Goal: Navigation & Orientation: Locate item on page

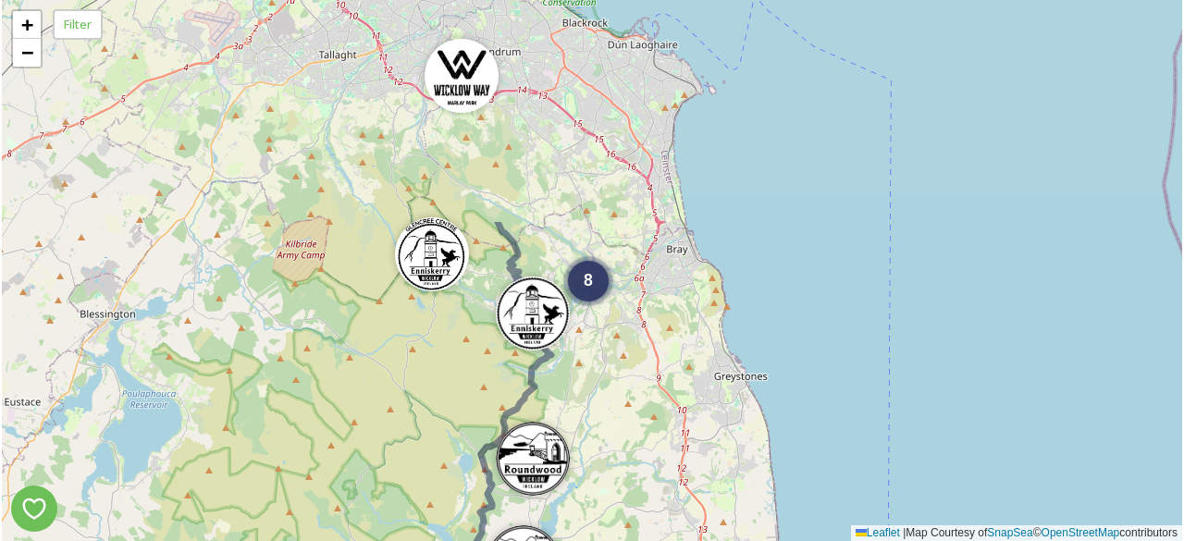
drag, startPoint x: 646, startPoint y: 188, endPoint x: 618, endPoint y: 463, distance: 277.0
click at [618, 463] on div "8 3 5 2 6 4 2 5 3 + − Leaflet | Map Courtesy of SnapSea © OpenStreetMap contrib…" at bounding box center [592, 270] width 1180 height 541
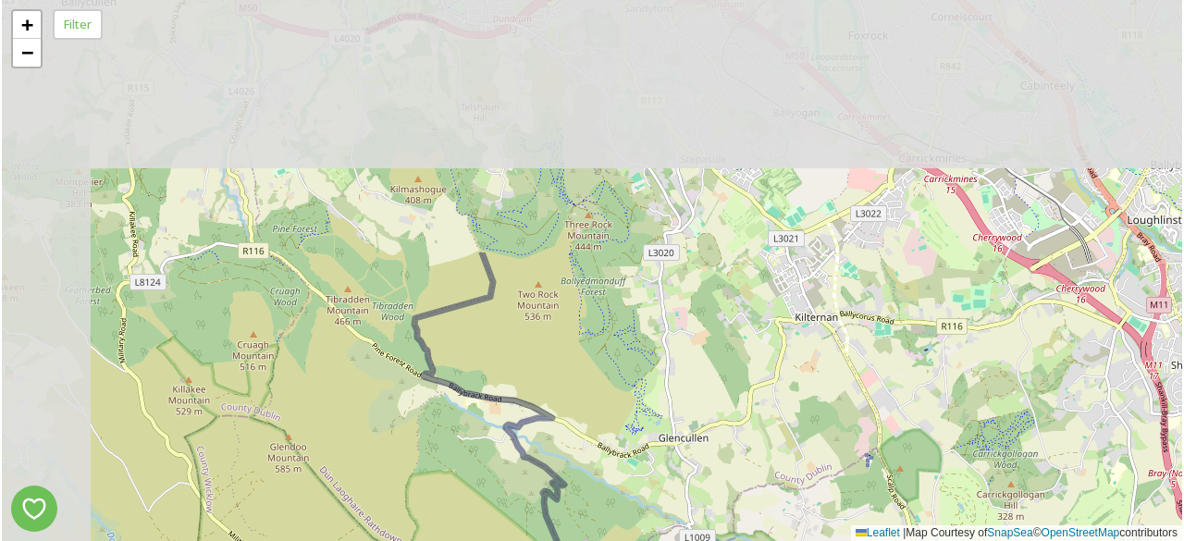
drag, startPoint x: 509, startPoint y: 206, endPoint x: 667, endPoint y: 552, distance: 380.3
click at [667, 540] on html "2 5 + − Leaflet | Map Courtesy of SnapSea © OpenStreetMap contributors Filter /…" at bounding box center [592, 270] width 1184 height 541
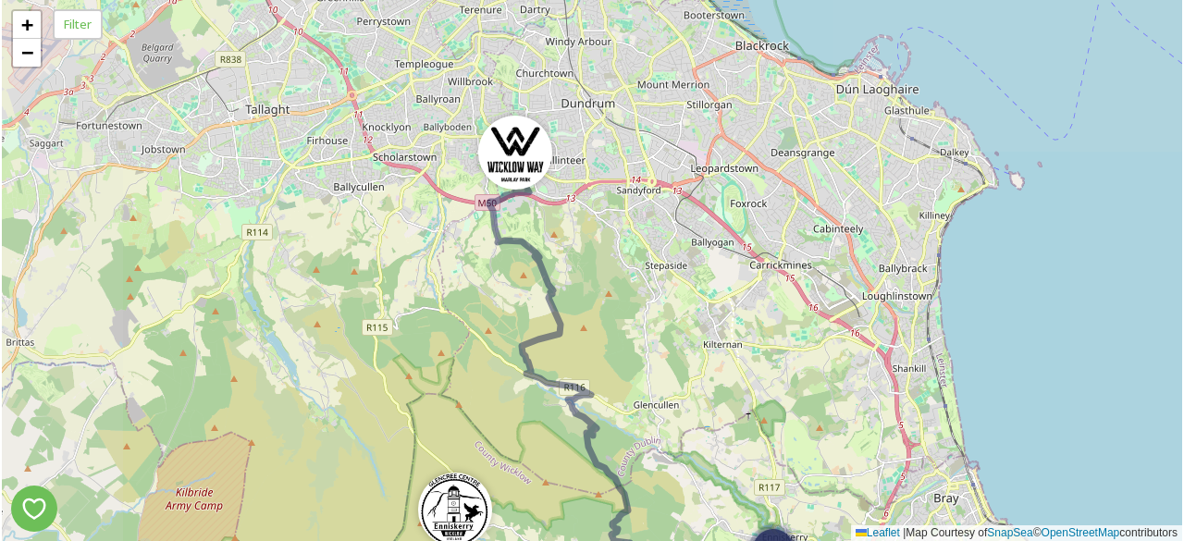
drag, startPoint x: 583, startPoint y: 291, endPoint x: 589, endPoint y: 503, distance: 211.8
click at [589, 503] on div "2 5 7 + − Leaflet | Map Courtesy of SnapSea © OpenStreetMap contributors" at bounding box center [592, 270] width 1180 height 541
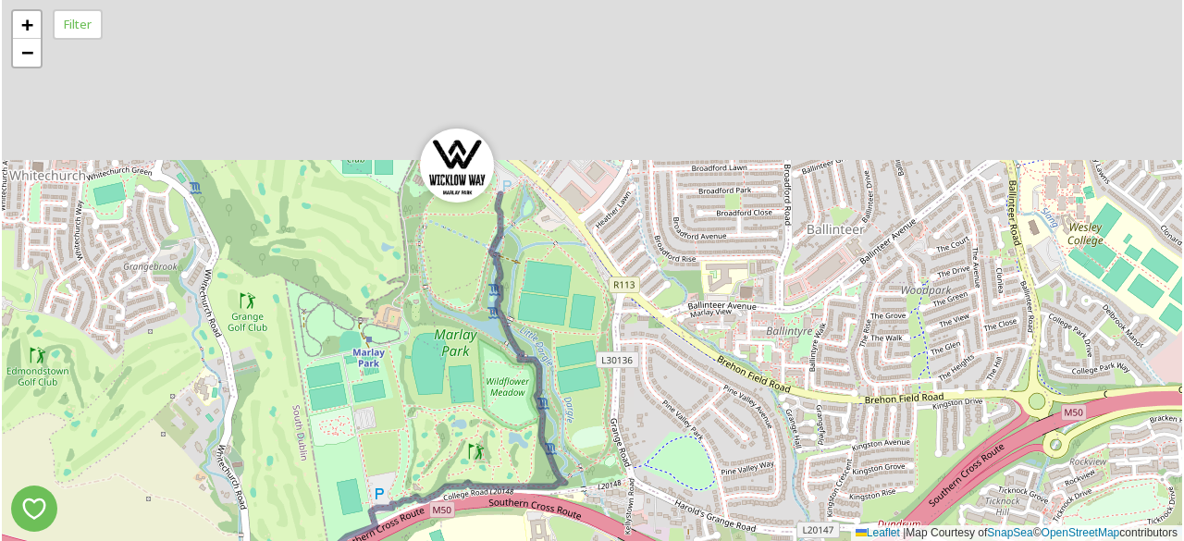
drag, startPoint x: 595, startPoint y: 241, endPoint x: 613, endPoint y: 543, distance: 301.9
click at [613, 540] on html "+ − Leaflet | Map Courtesy of SnapSea © OpenStreetMap contributors Filter /p/ma…" at bounding box center [592, 270] width 1184 height 541
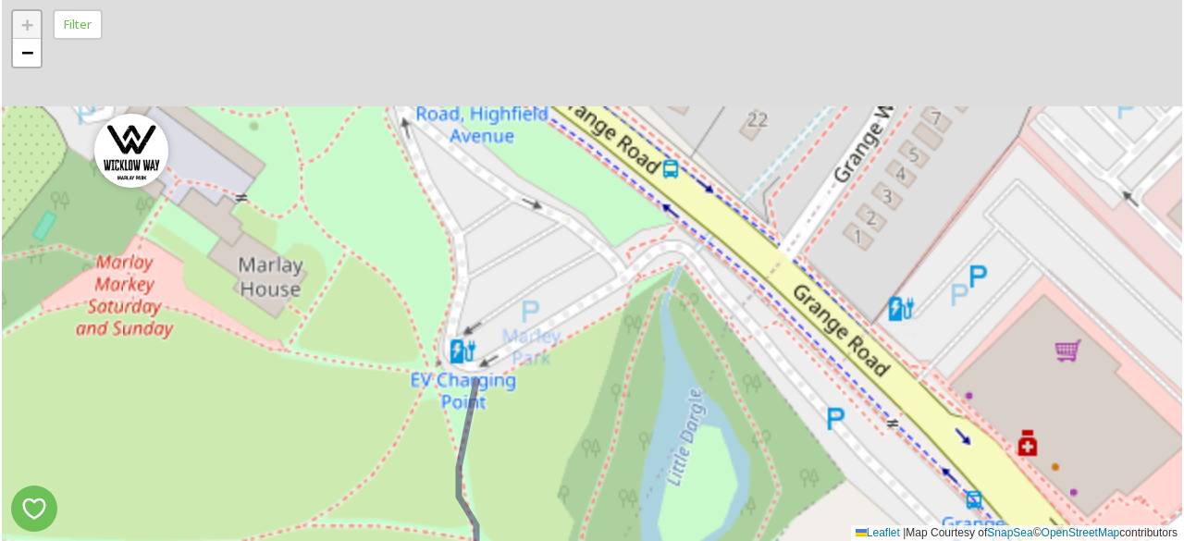
drag, startPoint x: 492, startPoint y: 155, endPoint x: 509, endPoint y: 584, distance: 429.4
click at [509, 540] on html "+ − Leaflet | Map Courtesy of SnapSea © OpenStreetMap contributors Filter /p/ma…" at bounding box center [592, 270] width 1184 height 541
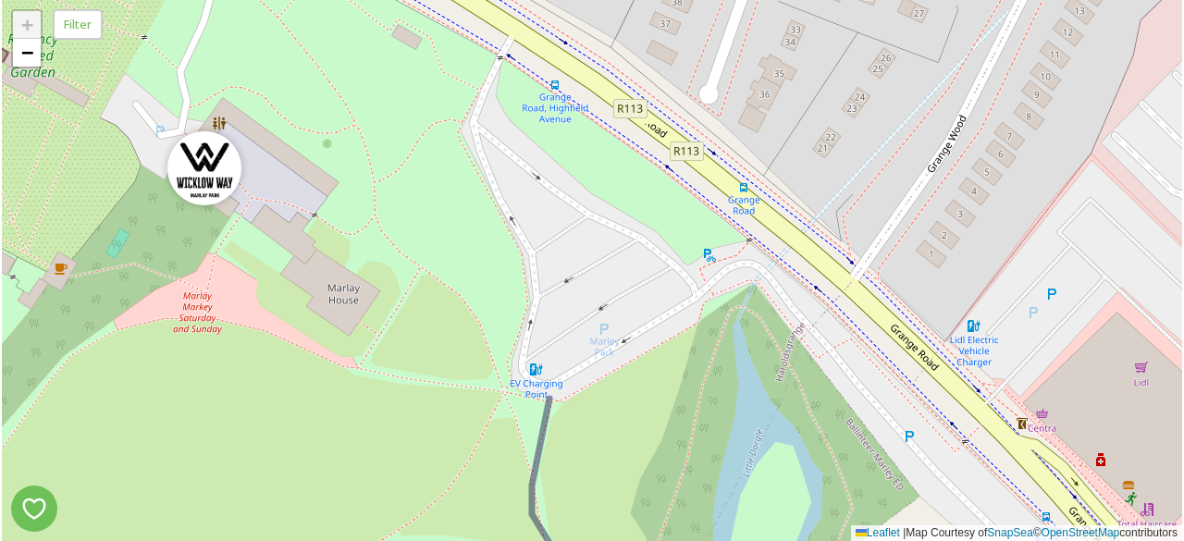
drag, startPoint x: 270, startPoint y: 353, endPoint x: 494, endPoint y: 362, distance: 223.9
click at [494, 362] on div "+ − Leaflet | Map Courtesy of SnapSea © OpenStreetMap contributors" at bounding box center [592, 270] width 1180 height 541
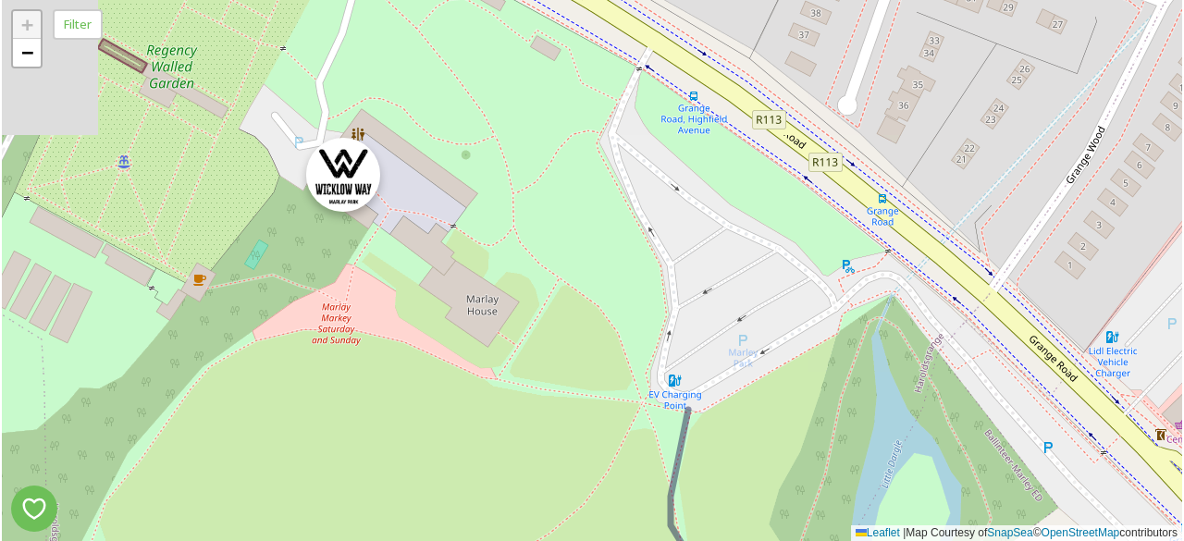
click at [343, 186] on img at bounding box center [343, 175] width 74 height 74
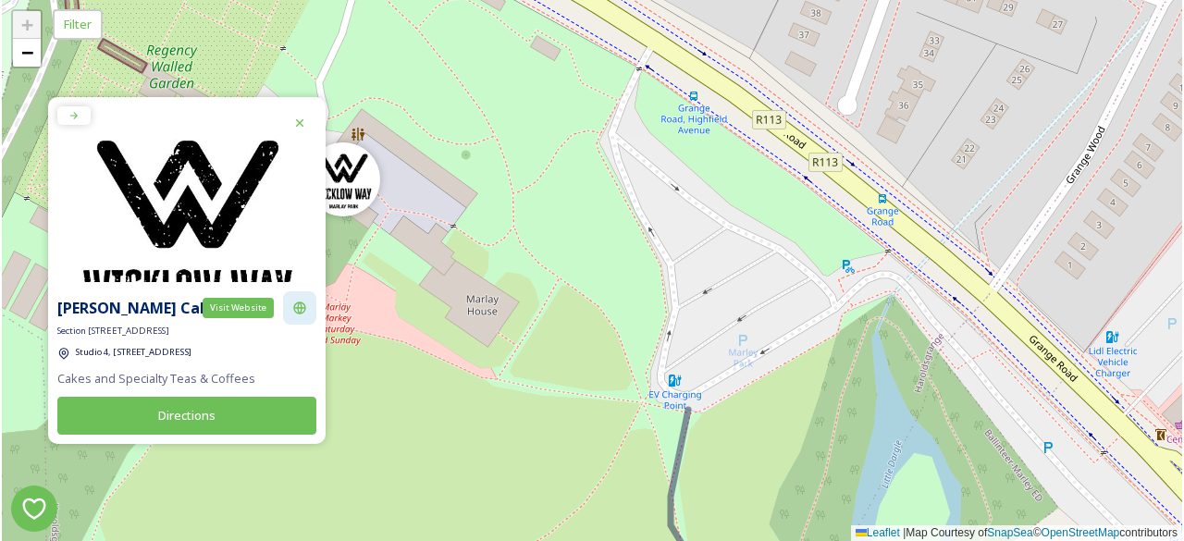
click at [304, 305] on icon at bounding box center [299, 308] width 15 height 15
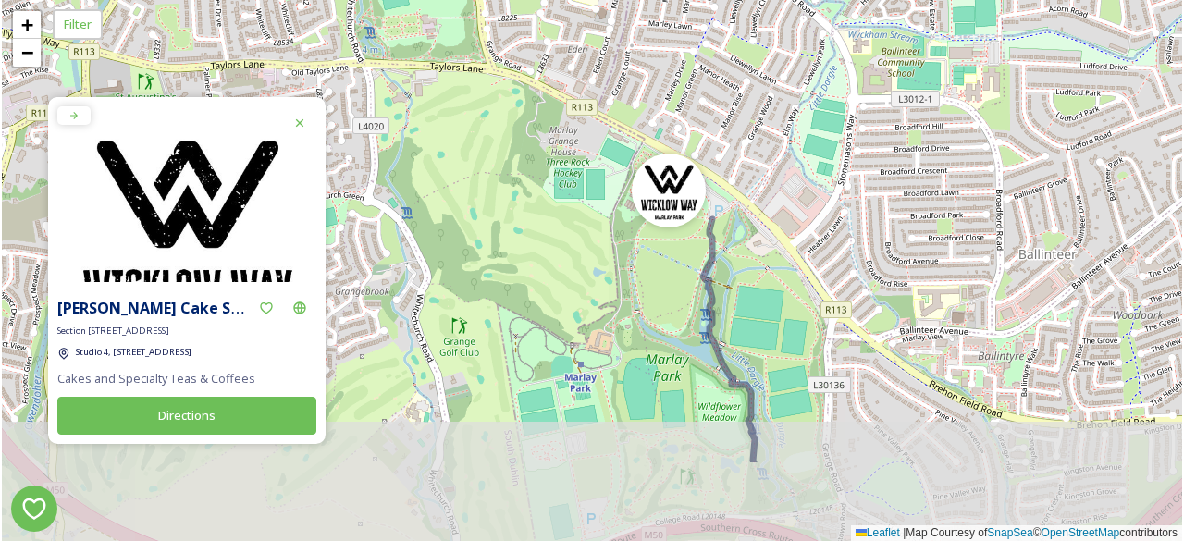
drag, startPoint x: 705, startPoint y: 420, endPoint x: 733, endPoint y: 287, distance: 136.2
click at [733, 287] on div "+ − Leaflet | Map Courtesy of SnapSea © OpenStreetMap contributors" at bounding box center [592, 270] width 1180 height 541
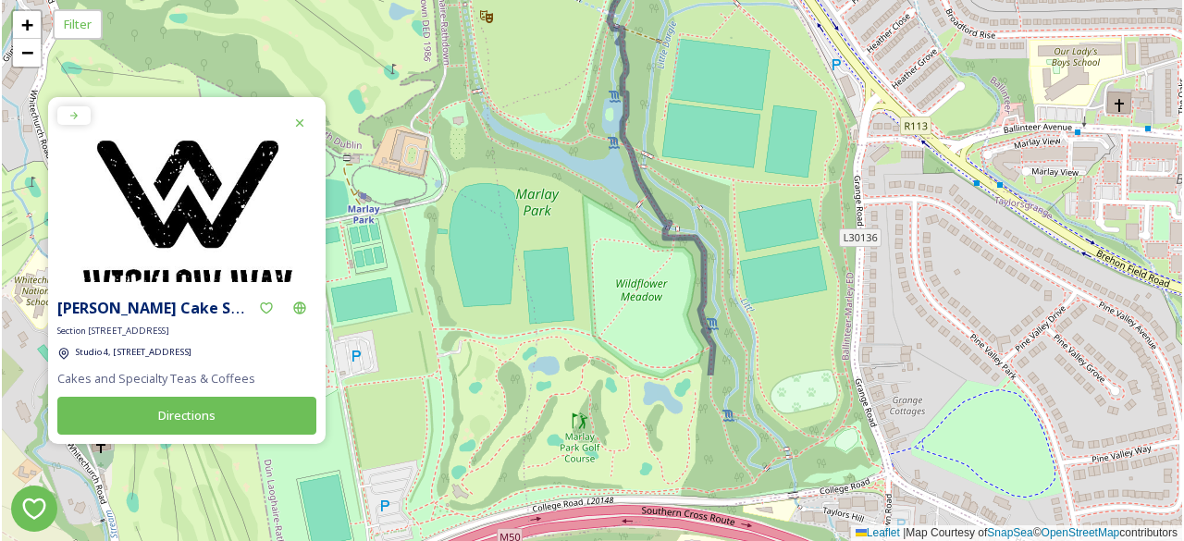
drag, startPoint x: 763, startPoint y: 376, endPoint x: 705, endPoint y: 156, distance: 227.6
click at [705, 156] on div "+ − Leaflet | Map Courtesy of SnapSea © OpenStreetMap contributors" at bounding box center [592, 270] width 1180 height 541
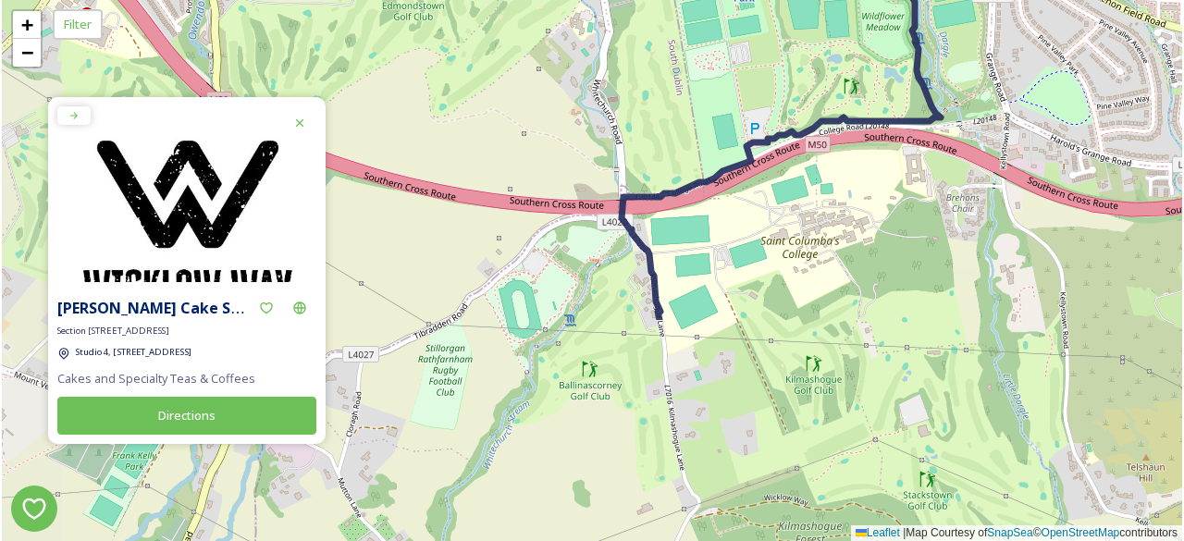
drag, startPoint x: 694, startPoint y: 398, endPoint x: 879, endPoint y: 122, distance: 331.9
click at [879, 122] on icon at bounding box center [780, 74] width 319 height 491
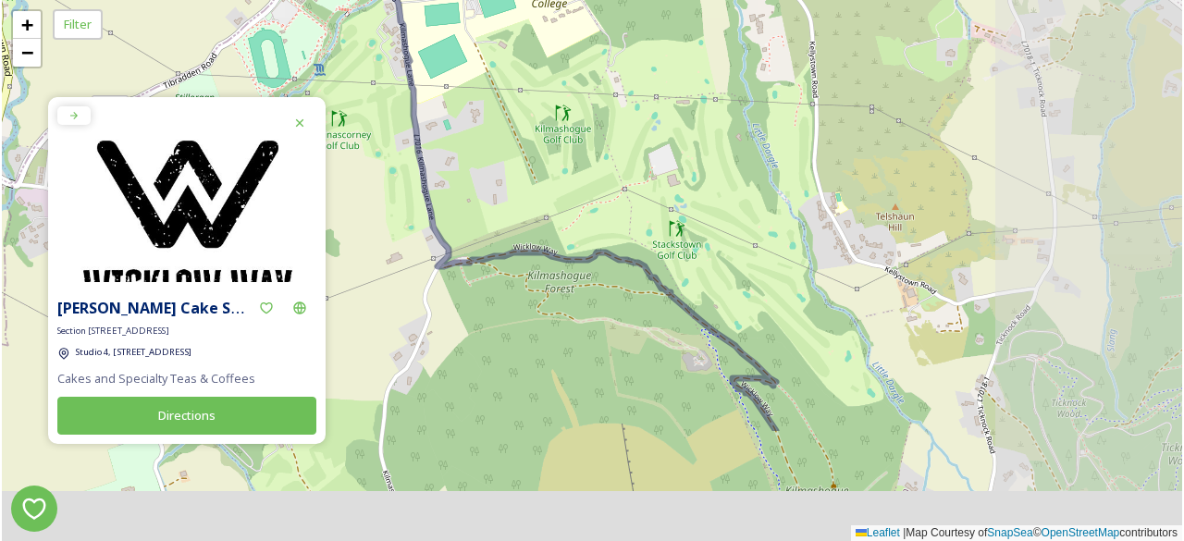
drag, startPoint x: 825, startPoint y: 338, endPoint x: 640, endPoint y: 166, distance: 253.2
click at [640, 166] on div "+ − Leaflet | Map Courtesy of SnapSea © OpenStreetMap contributors" at bounding box center [592, 270] width 1180 height 541
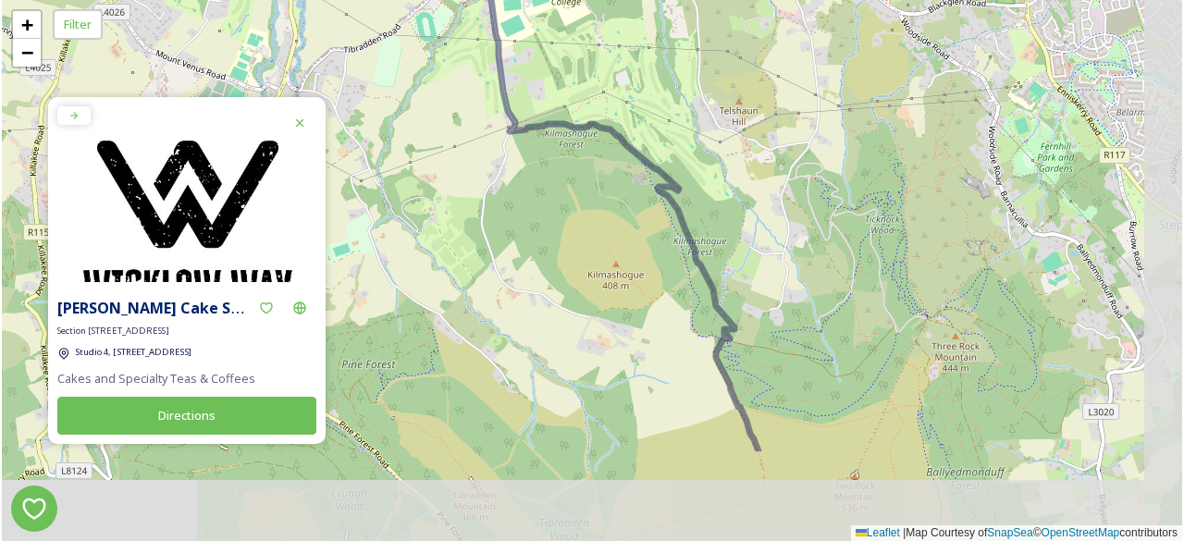
drag, startPoint x: 838, startPoint y: 371, endPoint x: 700, endPoint y: 180, distance: 235.1
click at [700, 180] on div "+ − Leaflet | Map Courtesy of SnapSea © OpenStreetMap contributors" at bounding box center [592, 270] width 1180 height 541
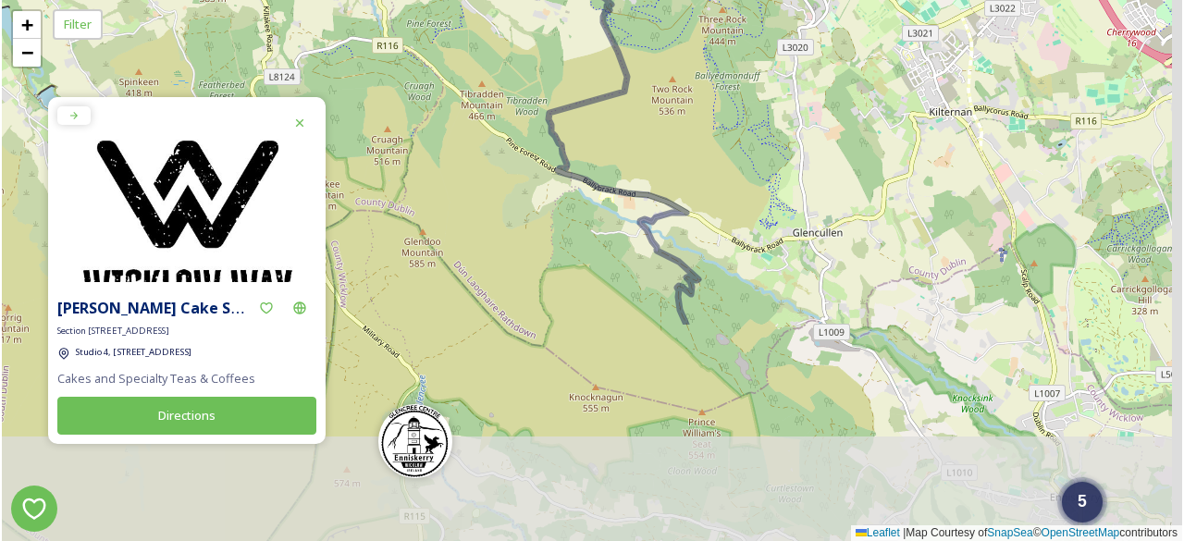
drag, startPoint x: 773, startPoint y: 358, endPoint x: 658, endPoint y: 107, distance: 275.6
click at [643, 101] on div "2 5 + − Leaflet | Map Courtesy of SnapSea © OpenStreetMap contributors" at bounding box center [592, 270] width 1180 height 541
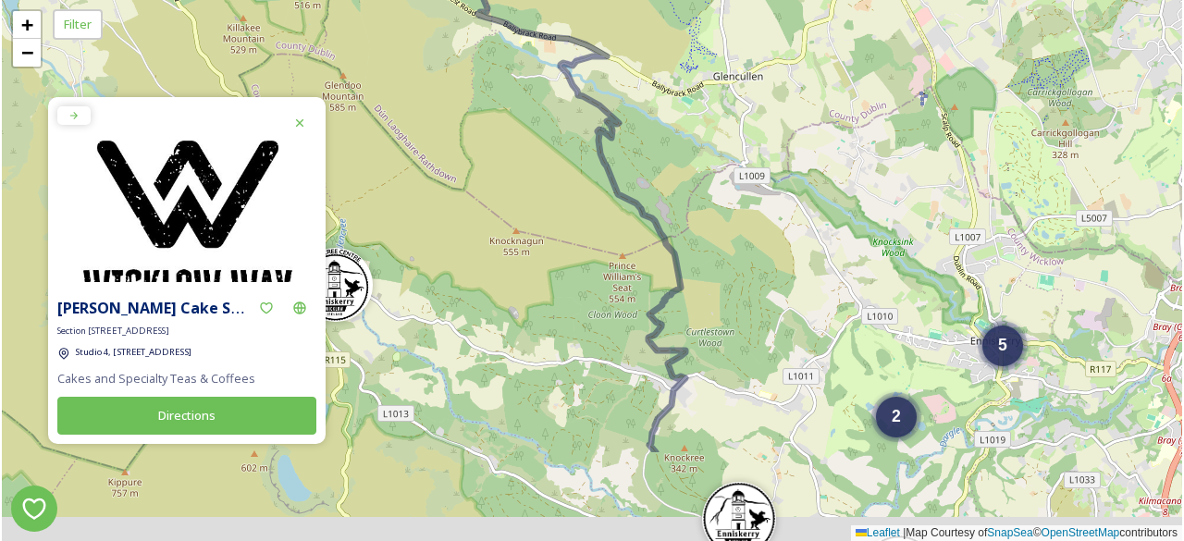
drag, startPoint x: 817, startPoint y: 340, endPoint x: 739, endPoint y: 184, distance: 174.9
click at [738, 186] on div "2 5 + − Leaflet | Map Courtesy of SnapSea © OpenStreetMap contributors" at bounding box center [592, 270] width 1180 height 541
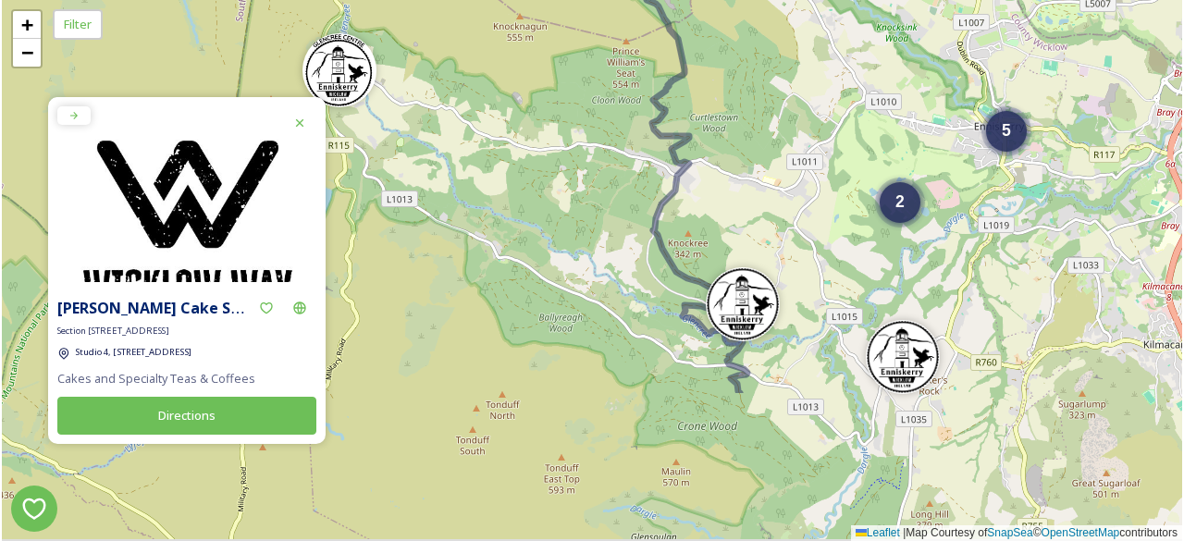
drag, startPoint x: 769, startPoint y: 355, endPoint x: 771, endPoint y: 198, distance: 157.2
click at [771, 198] on div "2 5 + − Leaflet | Map Courtesy of SnapSea © OpenStreetMap contributors" at bounding box center [592, 270] width 1180 height 541
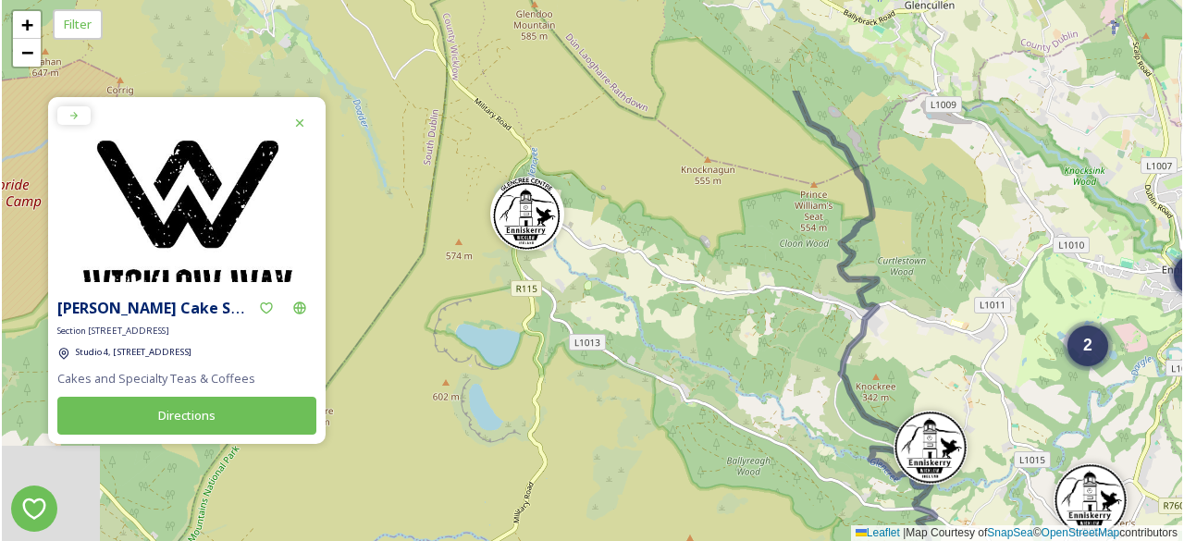
drag, startPoint x: 603, startPoint y: 243, endPoint x: 816, endPoint y: 404, distance: 266.7
click at [816, 404] on div "2 5 + − Leaflet | Map Courtesy of SnapSea © OpenStreetMap contributors" at bounding box center [592, 270] width 1180 height 541
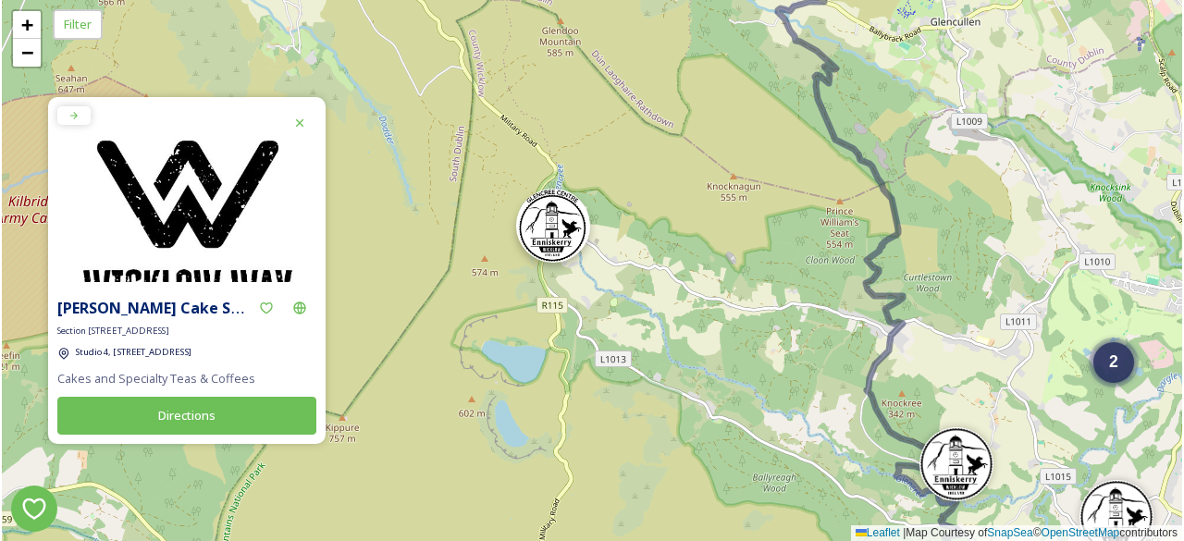
click at [550, 256] on img at bounding box center [553, 226] width 74 height 74
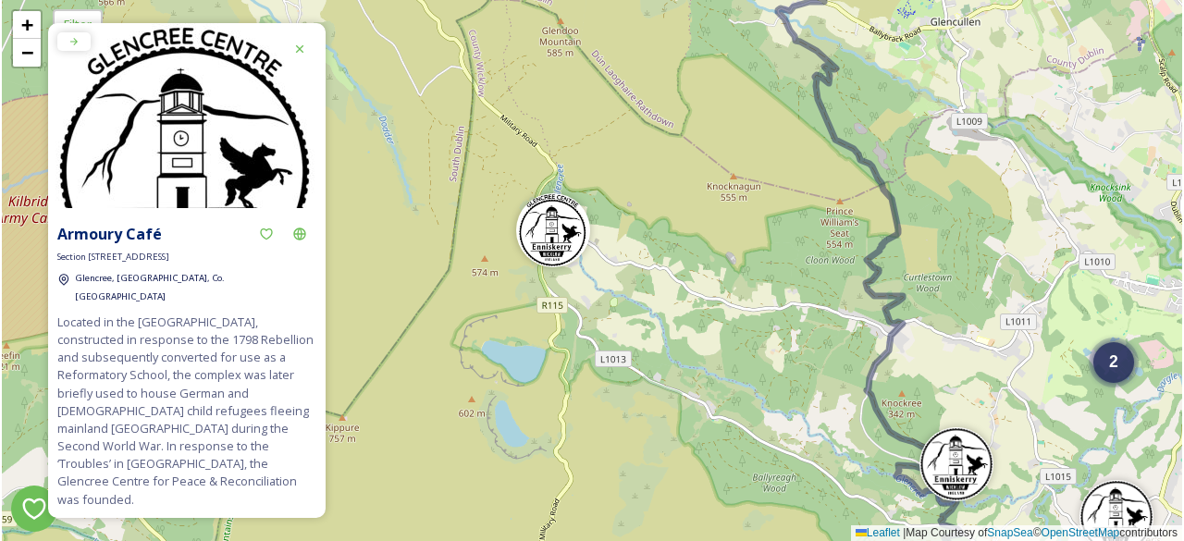
scroll to position [11, 0]
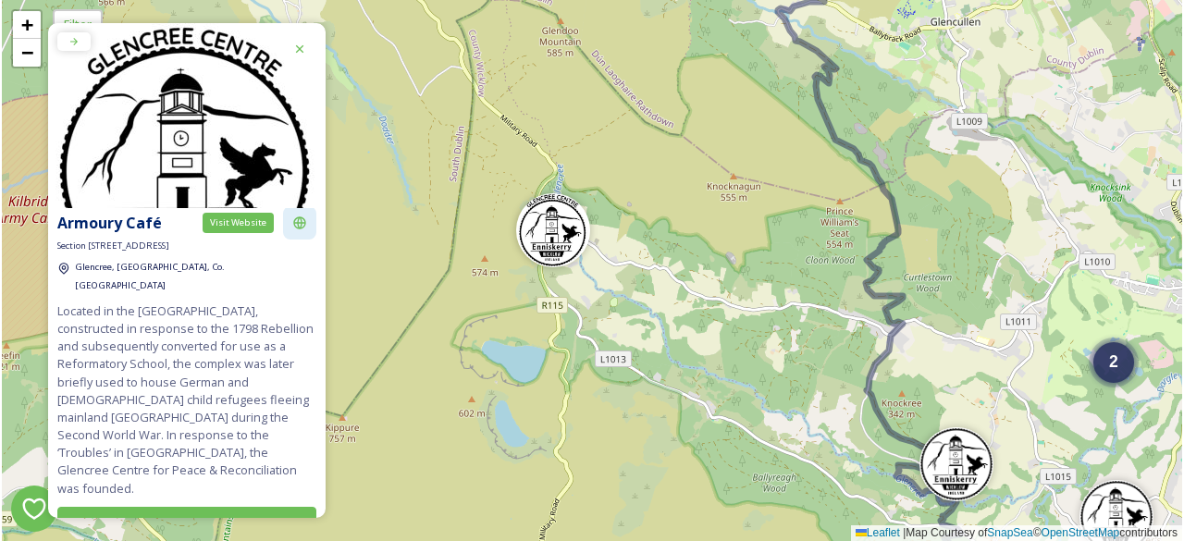
click at [293, 222] on icon at bounding box center [299, 222] width 12 height 12
